Goal: Information Seeking & Learning: Learn about a topic

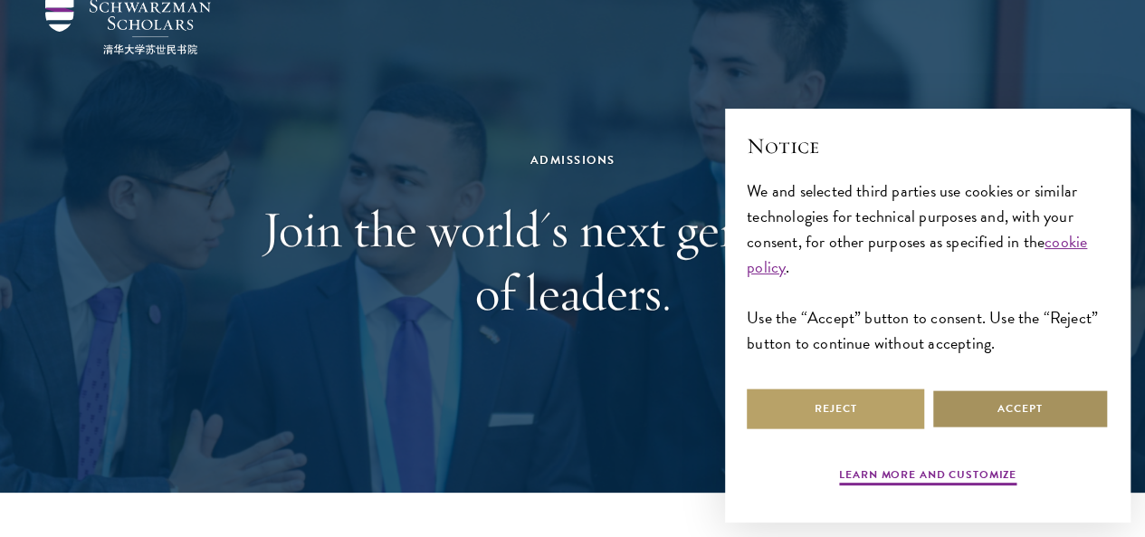
click at [983, 390] on button "Accept" at bounding box center [1019, 408] width 177 height 41
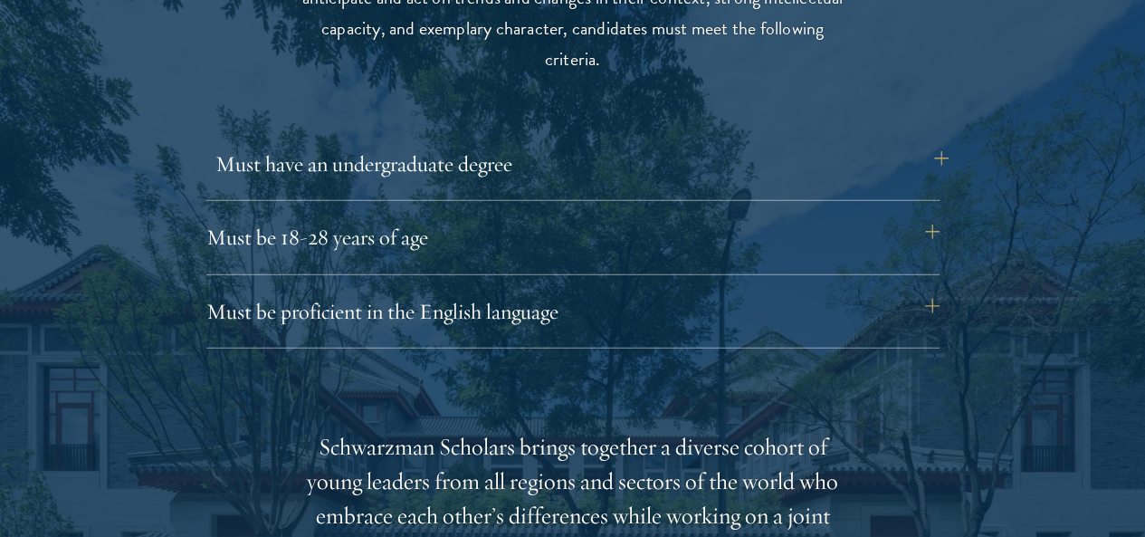
scroll to position [2457, 0]
click at [930, 152] on button "Must have an undergraduate degree" at bounding box center [581, 161] width 733 height 43
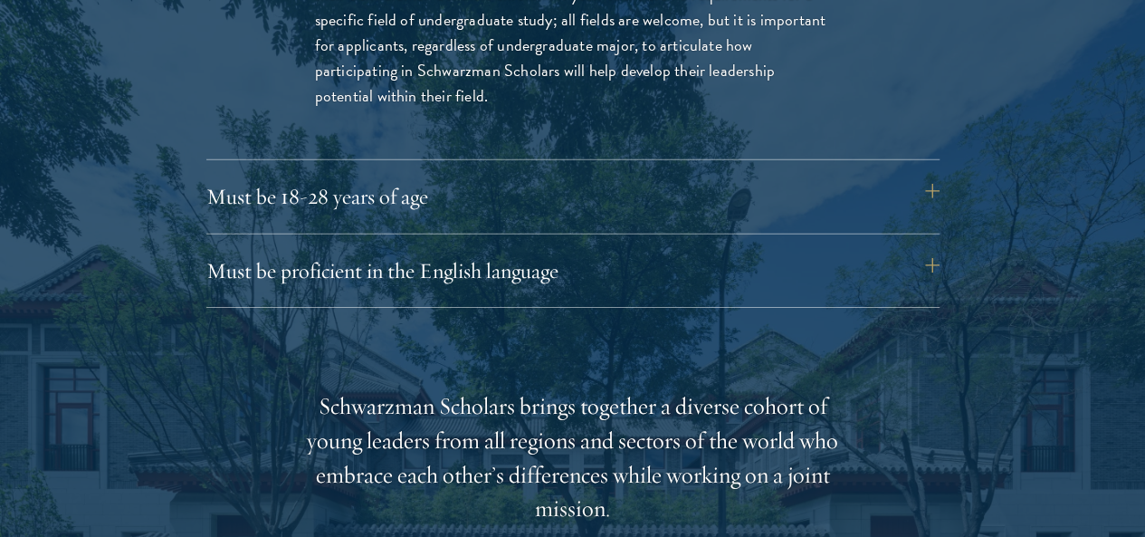
scroll to position [2753, 0]
click at [606, 248] on button "Must be proficient in the English language" at bounding box center [581, 269] width 733 height 43
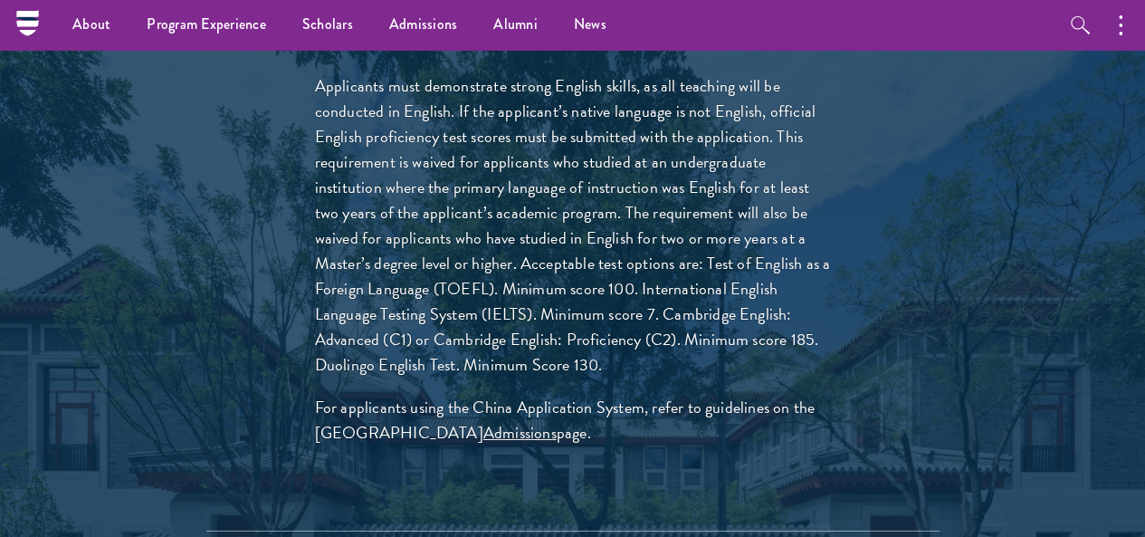
scroll to position [2755, 0]
click at [547, 432] on link "Admissions" at bounding box center [519, 433] width 73 height 24
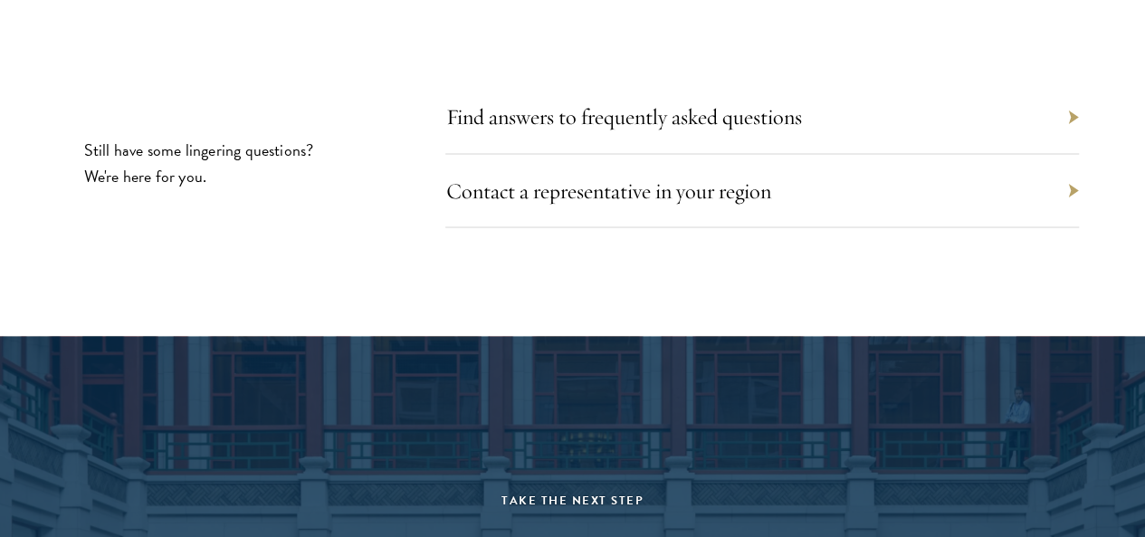
scroll to position [8443, 0]
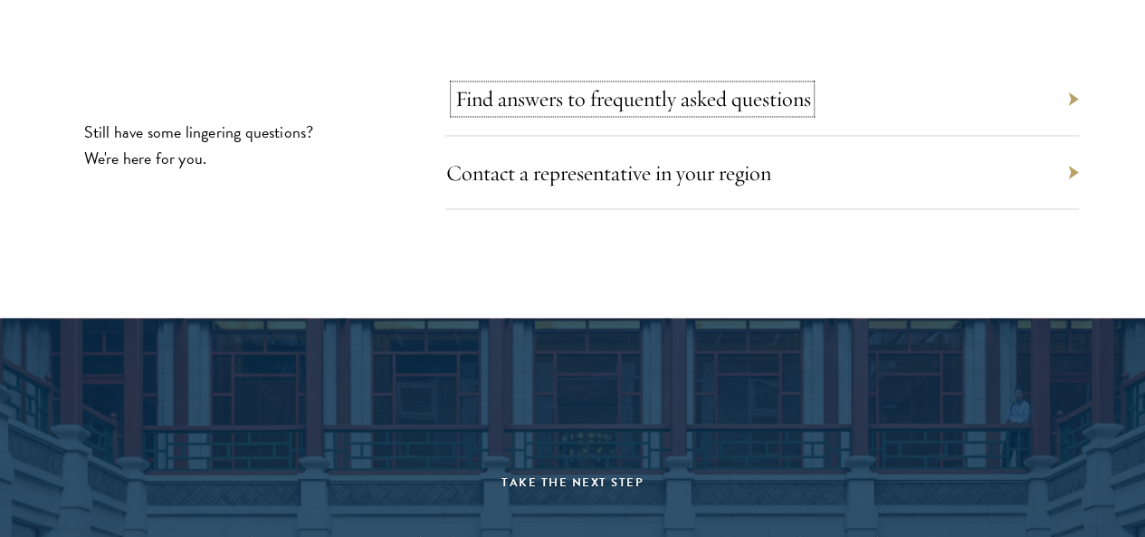
click at [613, 112] on link "Find answers to frequently asked questions" at bounding box center [632, 98] width 356 height 27
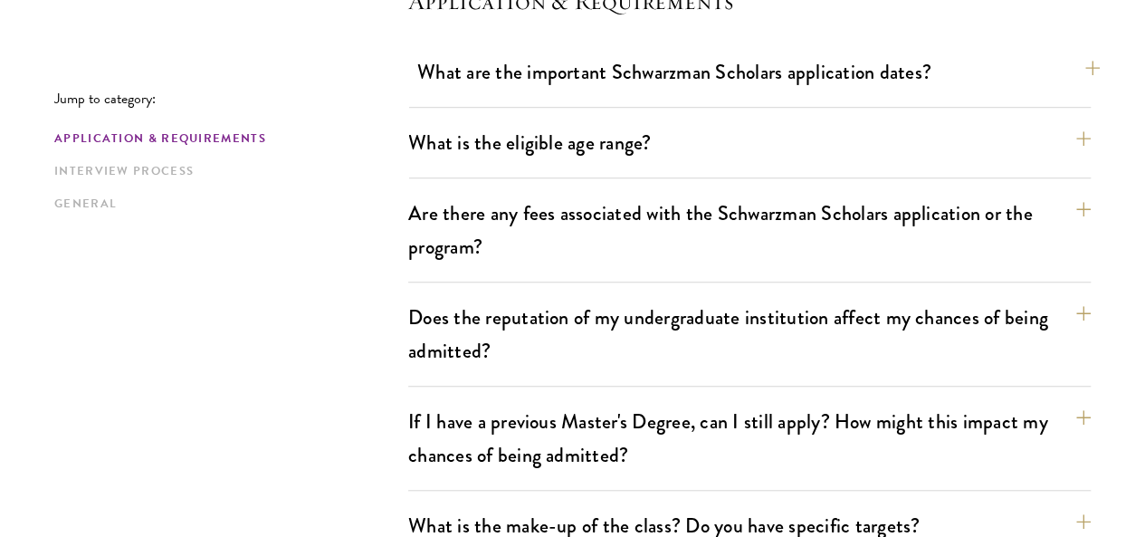
scroll to position [550, 0]
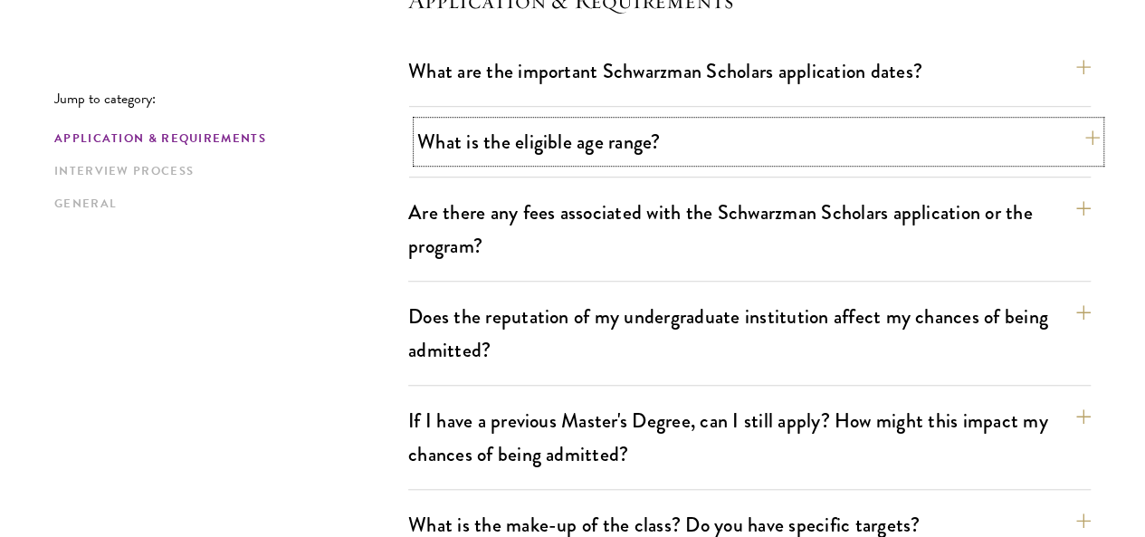
click at [651, 131] on button "What is the eligible age range?" at bounding box center [758, 141] width 682 height 41
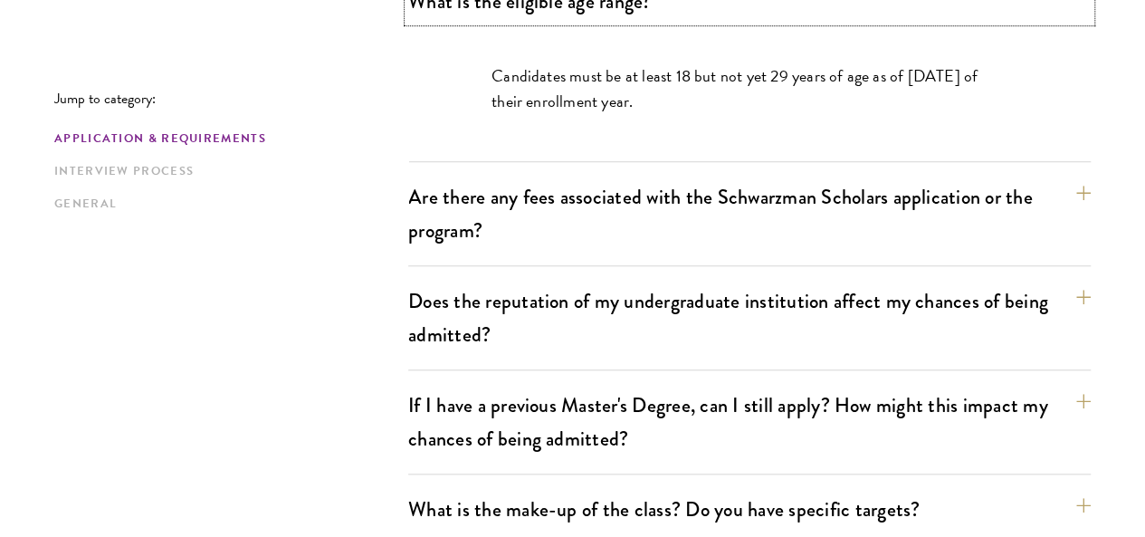
scroll to position [691, 0]
click at [674, 209] on button "Are there any fees associated with the Schwarzman Scholars application or the p…" at bounding box center [758, 213] width 682 height 74
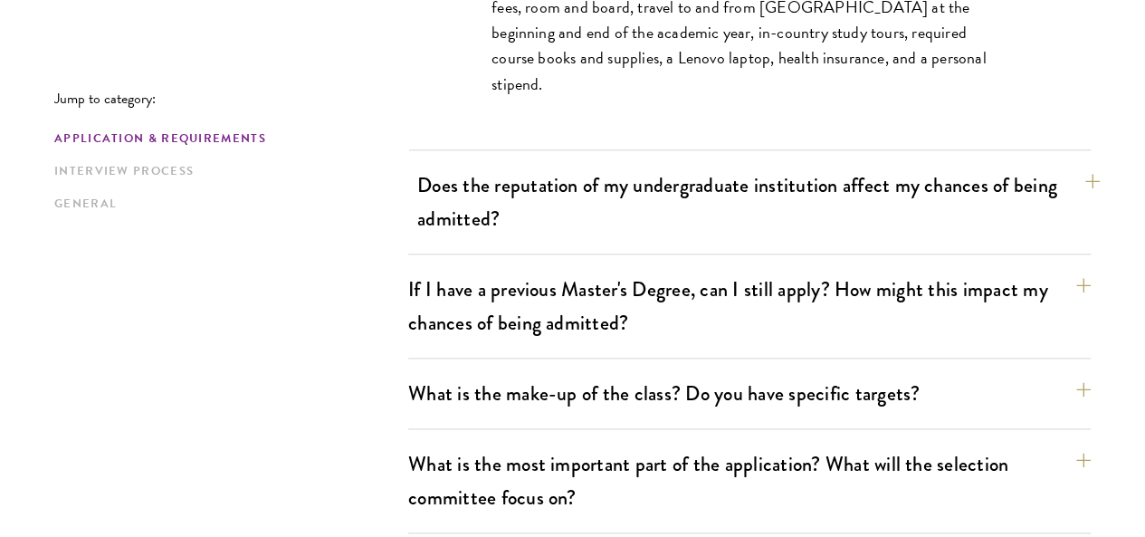
scroll to position [984, 0]
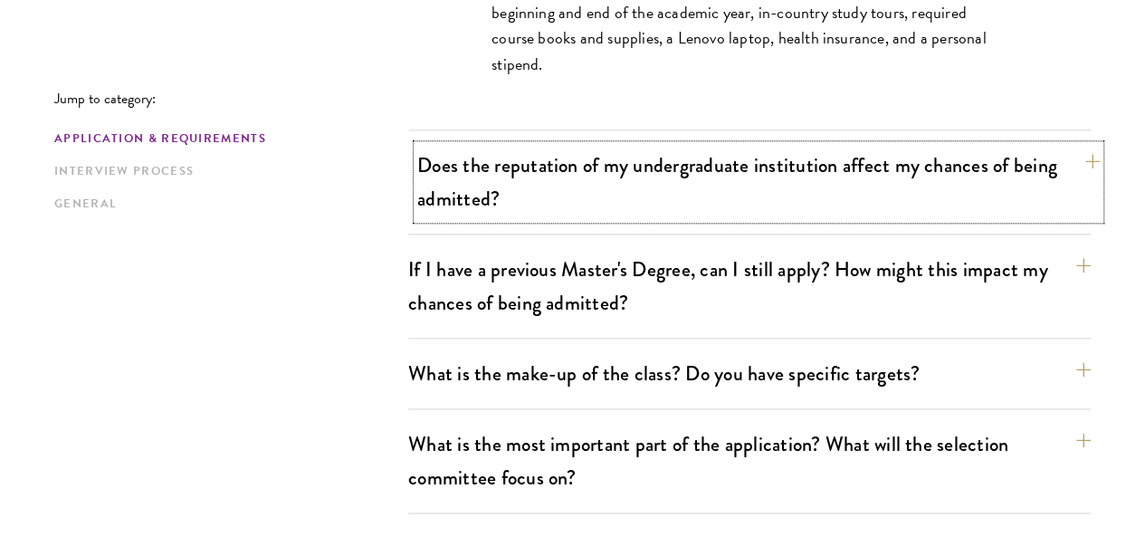
click at [738, 175] on button "Does the reputation of my undergraduate institution affect my chances of being …" at bounding box center [758, 182] width 682 height 74
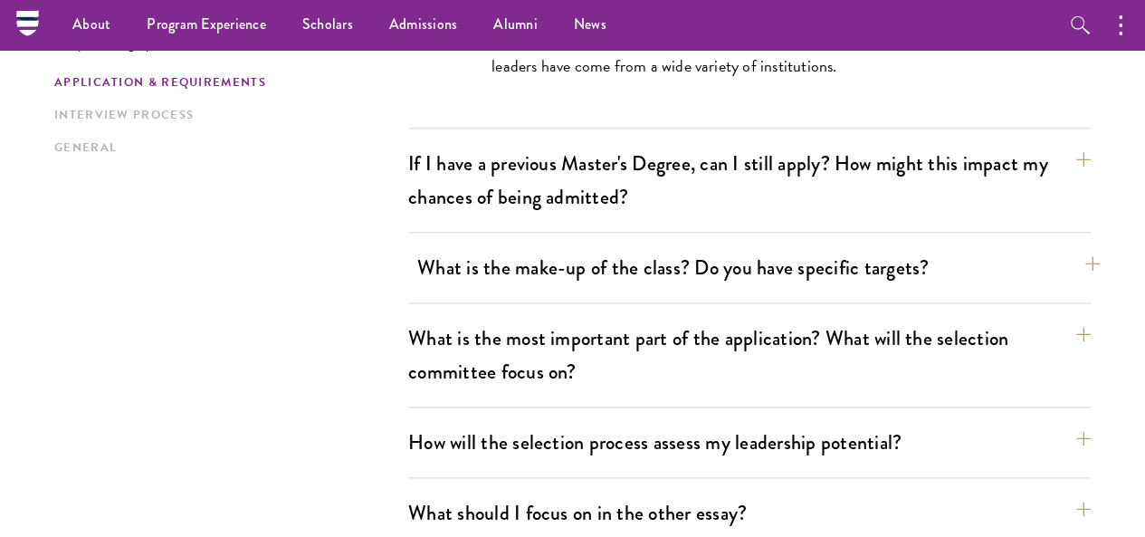
scroll to position [813, 0]
